Goal: Entertainment & Leisure: Consume media (video, audio)

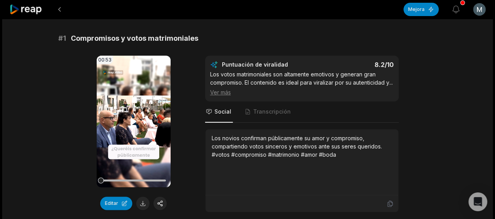
click at [134, 120] on icon at bounding box center [133, 121] width 9 height 9
click at [135, 120] on icon at bounding box center [133, 121] width 3 height 5
click at [226, 96] on font "Ver más" at bounding box center [220, 92] width 21 height 7
click at [214, 93] on font "Ver menos" at bounding box center [224, 92] width 28 height 7
click at [214, 93] on font "Ver más" at bounding box center [220, 92] width 21 height 7
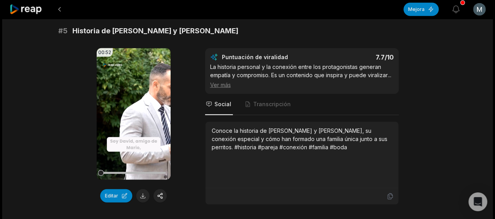
scroll to position [993, 0]
click at [141, 111] on video "Su navegador no soporta el formato mp4." at bounding box center [134, 114] width 74 height 132
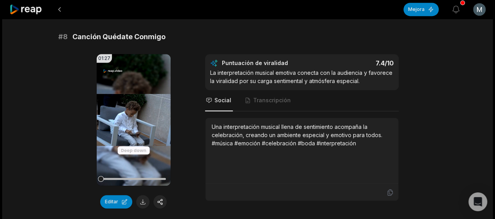
scroll to position [1675, 0]
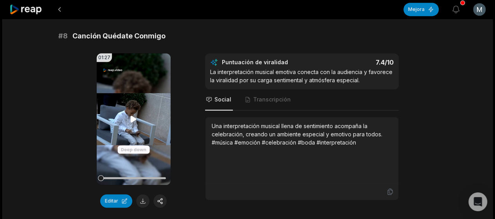
click at [138, 150] on video "Su navegador no soporta el formato mp4." at bounding box center [134, 119] width 74 height 132
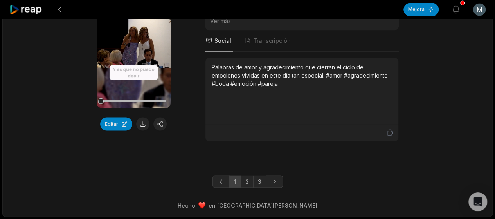
scroll to position [2209, 0]
click at [250, 185] on link "2" at bounding box center [247, 181] width 13 height 13
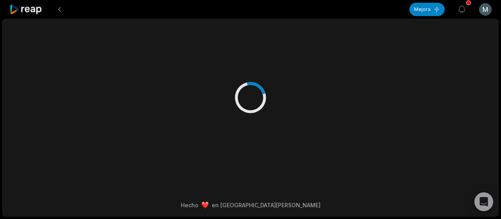
click at [250, 183] on div "Hecho en [GEOGRAPHIC_DATA][PERSON_NAME]" at bounding box center [250, 118] width 496 height 198
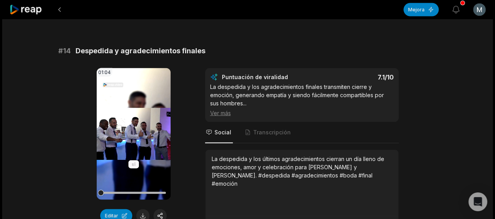
scroll to position [733, 0]
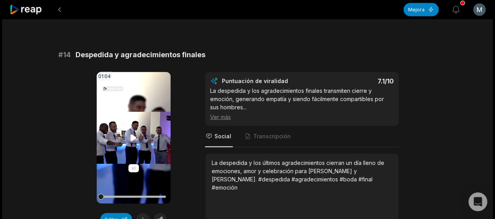
click at [137, 134] on icon at bounding box center [133, 137] width 9 height 9
click at [135, 144] on video "Su navegador no soporta el formato mp4." at bounding box center [134, 138] width 74 height 132
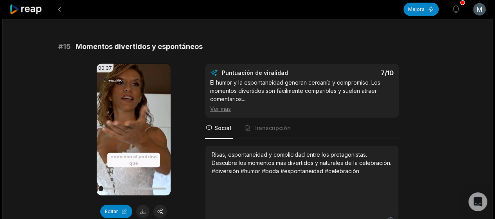
scroll to position [973, 0]
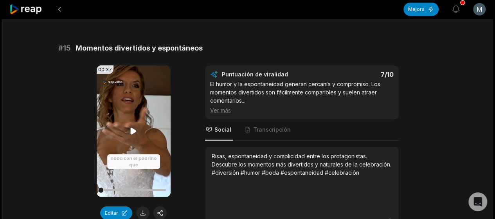
click at [134, 120] on video "Su navegador no soporta el formato mp4." at bounding box center [134, 131] width 74 height 132
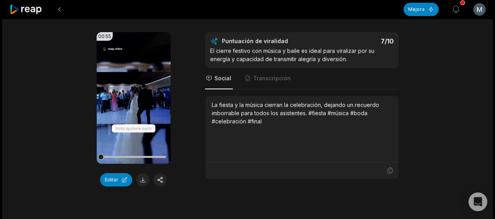
scroll to position [1447, 0]
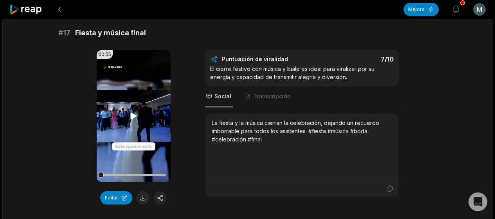
click at [138, 136] on video "Su navegador no soporta el formato mp4." at bounding box center [134, 116] width 74 height 132
click at [178, 195] on div "00:55 Su navegador no soporta el formato mp4. Editar Puntuación de viralidad 7 …" at bounding box center [247, 127] width 379 height 154
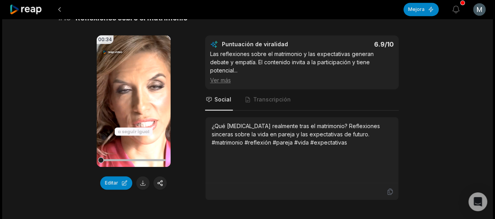
scroll to position [1687, 0]
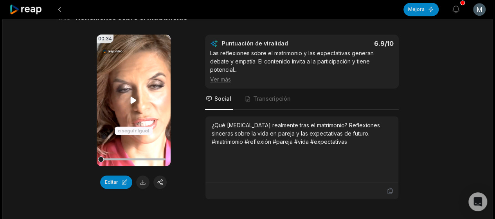
click at [139, 115] on video "Su navegador no soporta el formato mp4." at bounding box center [134, 100] width 74 height 132
click at [145, 112] on video "Su navegador no soporta el formato mp4." at bounding box center [134, 100] width 74 height 132
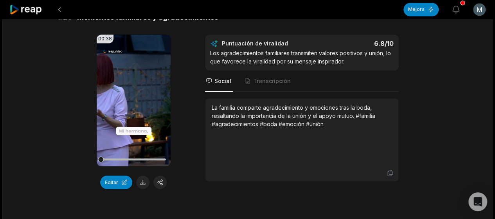
scroll to position [2148, 0]
click at [143, 93] on video "Su navegador no soporta el formato mp4." at bounding box center [134, 100] width 74 height 132
click at [142, 86] on video "Su navegador no soporta el formato mp4." at bounding box center [134, 100] width 74 height 132
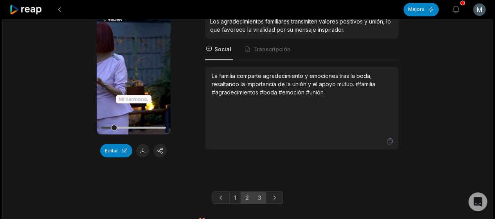
click at [260, 194] on font "3" at bounding box center [260, 197] width 4 height 7
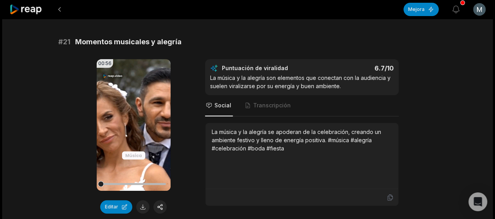
scroll to position [74, 0]
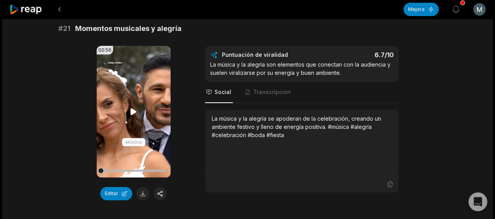
click at [137, 109] on icon at bounding box center [133, 111] width 9 height 9
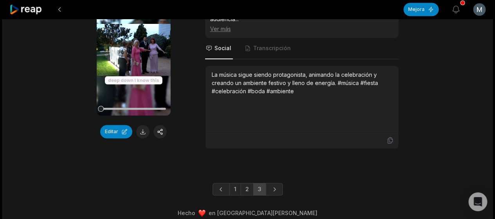
scroll to position [363, 0]
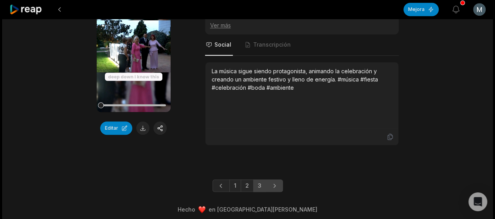
click at [274, 182] on icon "Página siguiente" at bounding box center [275, 186] width 8 height 8
click at [274, 184] on icon "Página siguiente" at bounding box center [275, 186] width 2 height 4
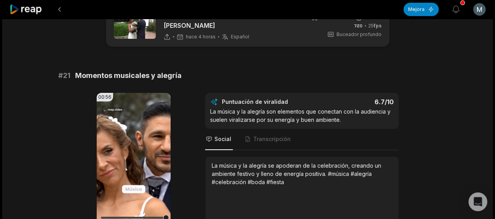
scroll to position [0, 0]
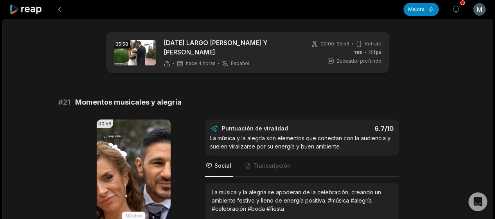
click at [350, 60] on font "Buceador profundo" at bounding box center [359, 61] width 45 height 6
